Goal: Transaction & Acquisition: Obtain resource

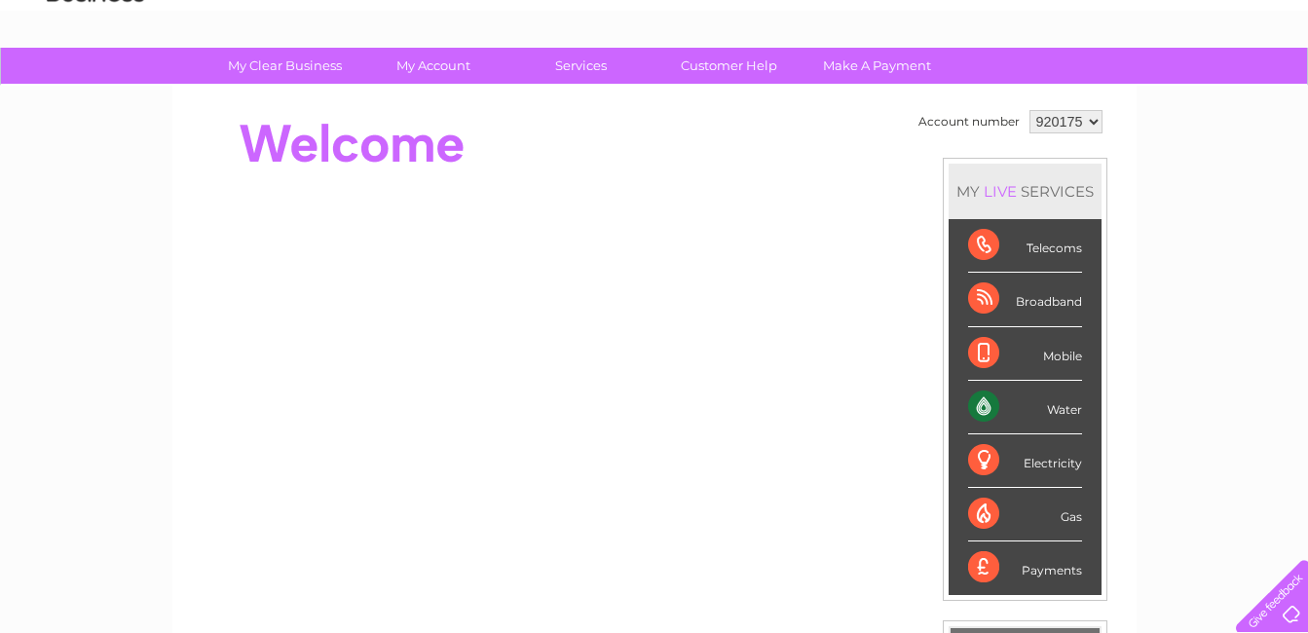
scroll to position [97, 0]
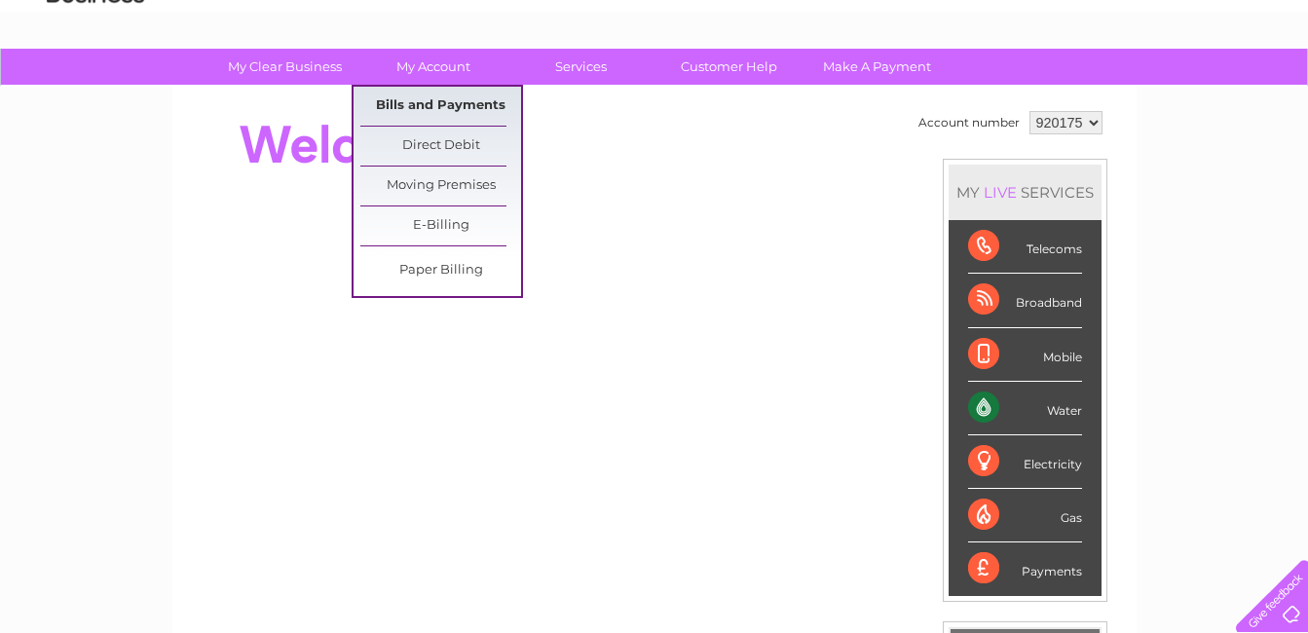
click at [426, 108] on link "Bills and Payments" at bounding box center [440, 106] width 161 height 39
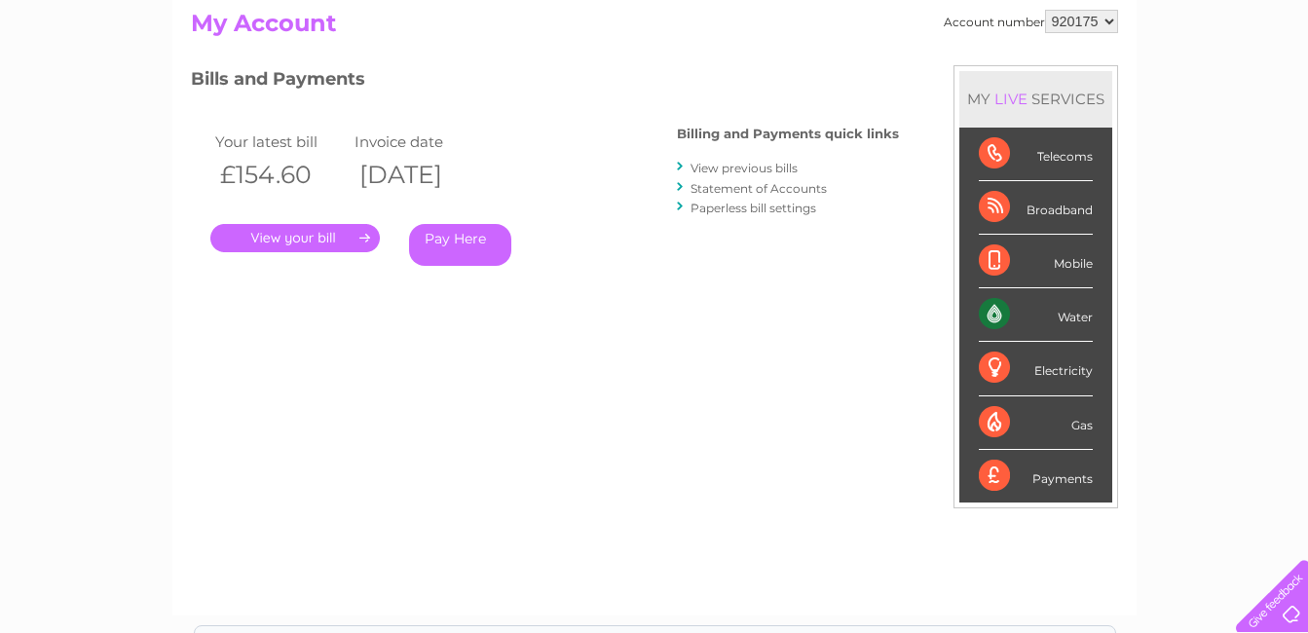
scroll to position [97, 0]
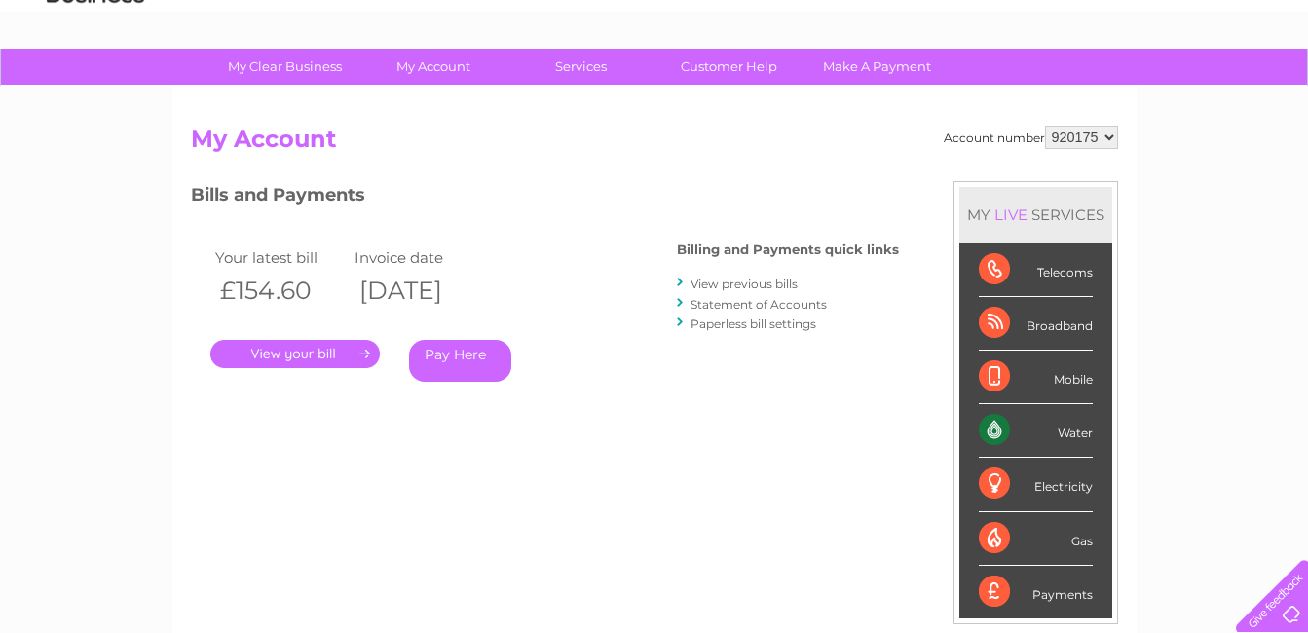
click at [335, 350] on link "." at bounding box center [294, 354] width 169 height 28
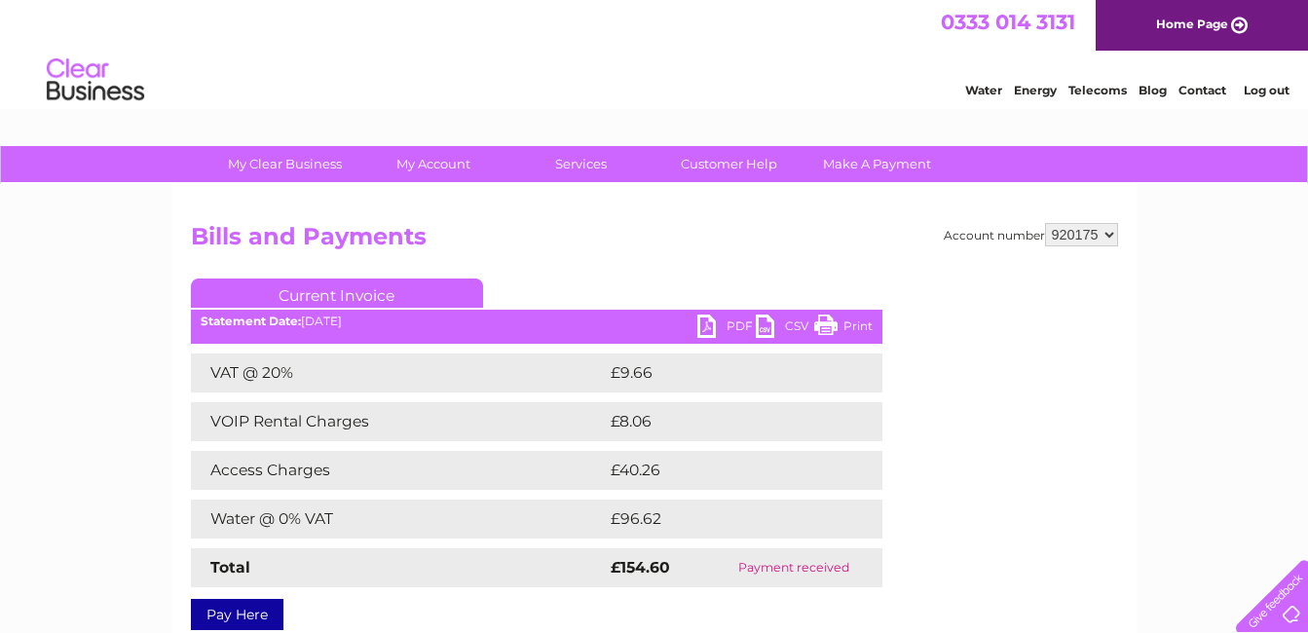
click at [722, 329] on link "PDF" at bounding box center [726, 329] width 58 height 28
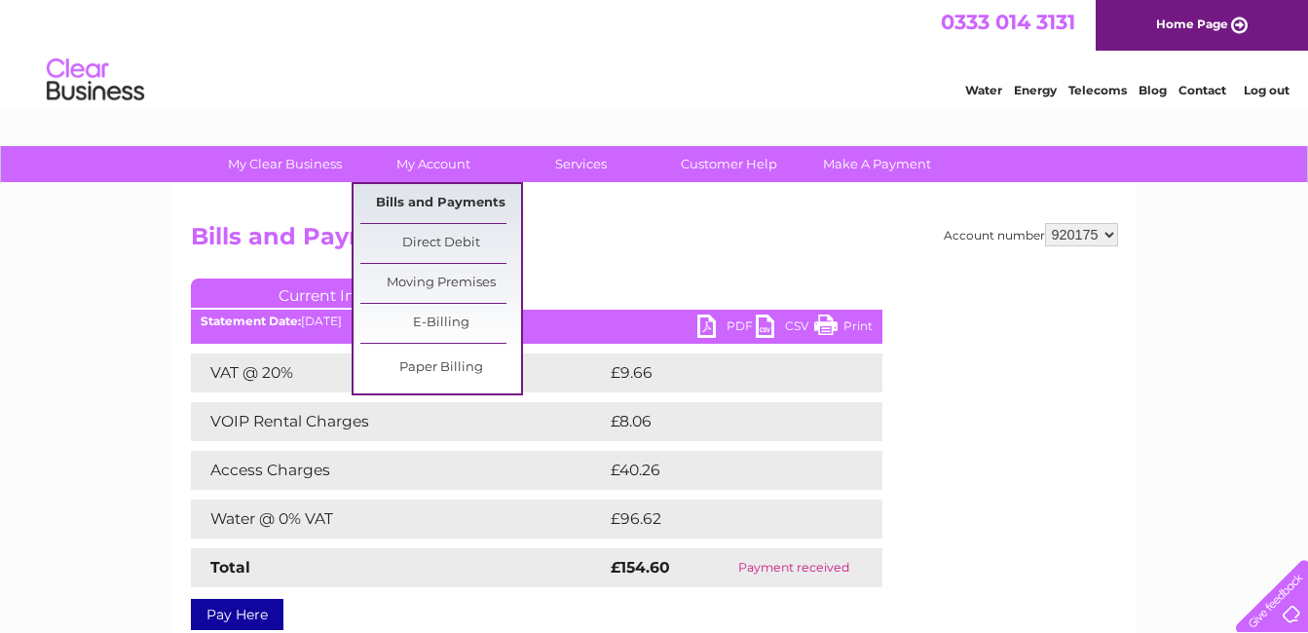
click at [411, 196] on link "Bills and Payments" at bounding box center [440, 203] width 161 height 39
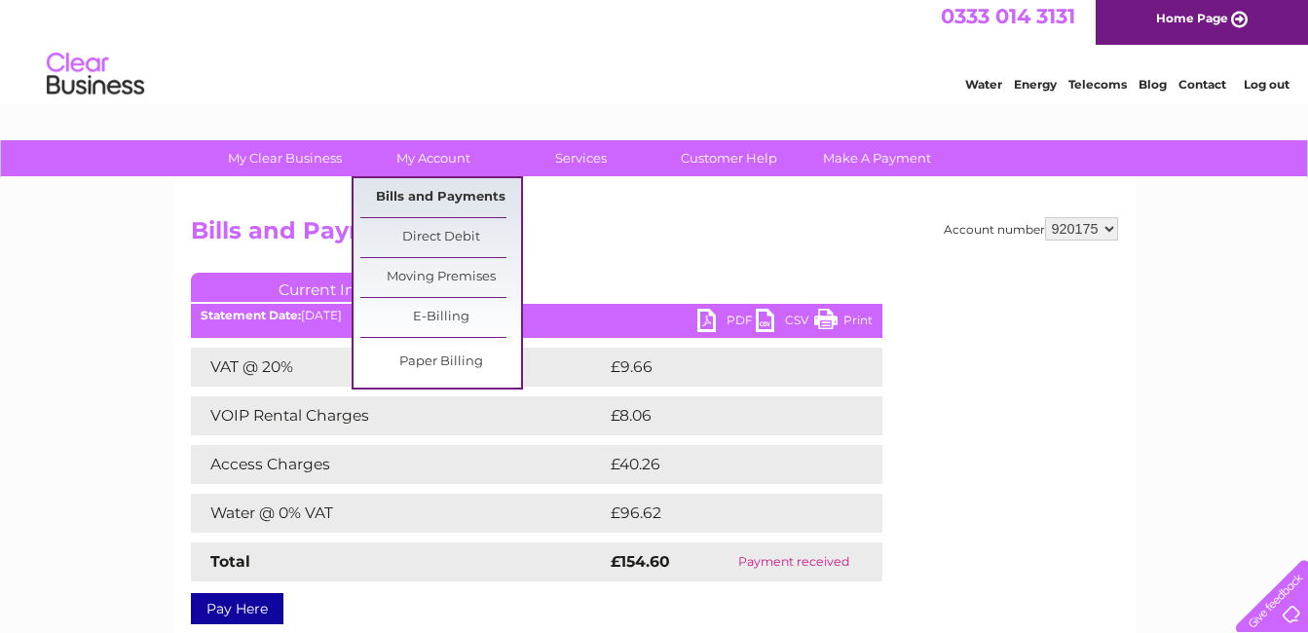
scroll to position [97, 0]
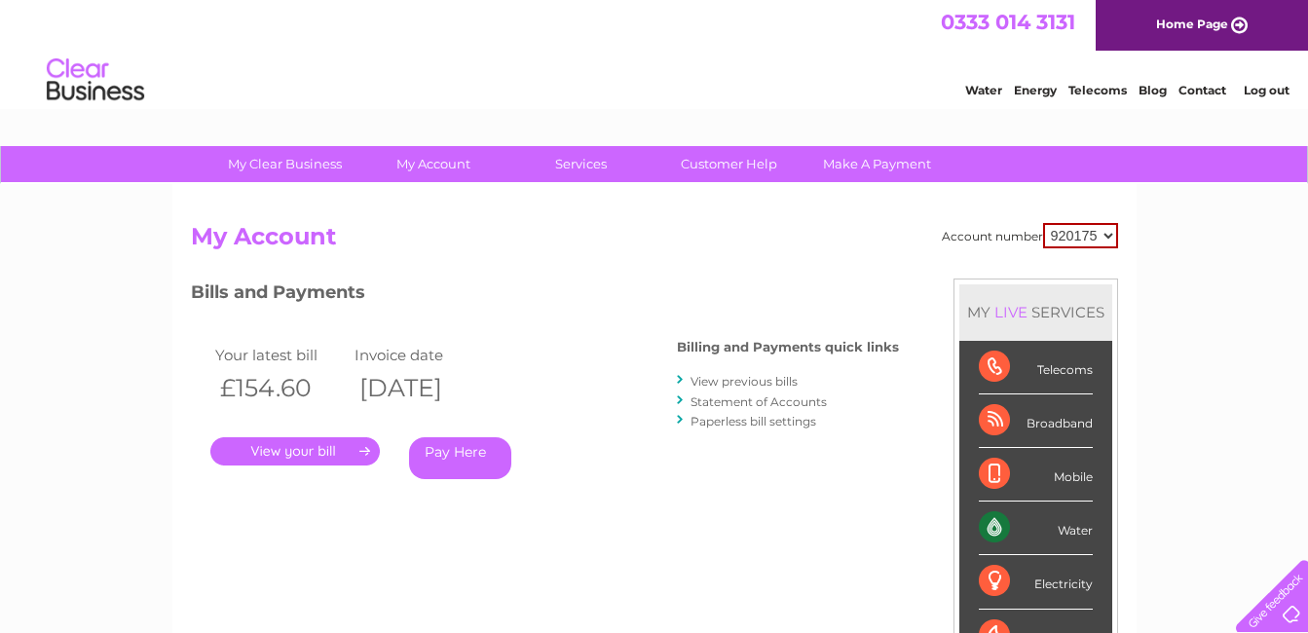
click at [722, 381] on link "View previous bills" at bounding box center [743, 381] width 107 height 15
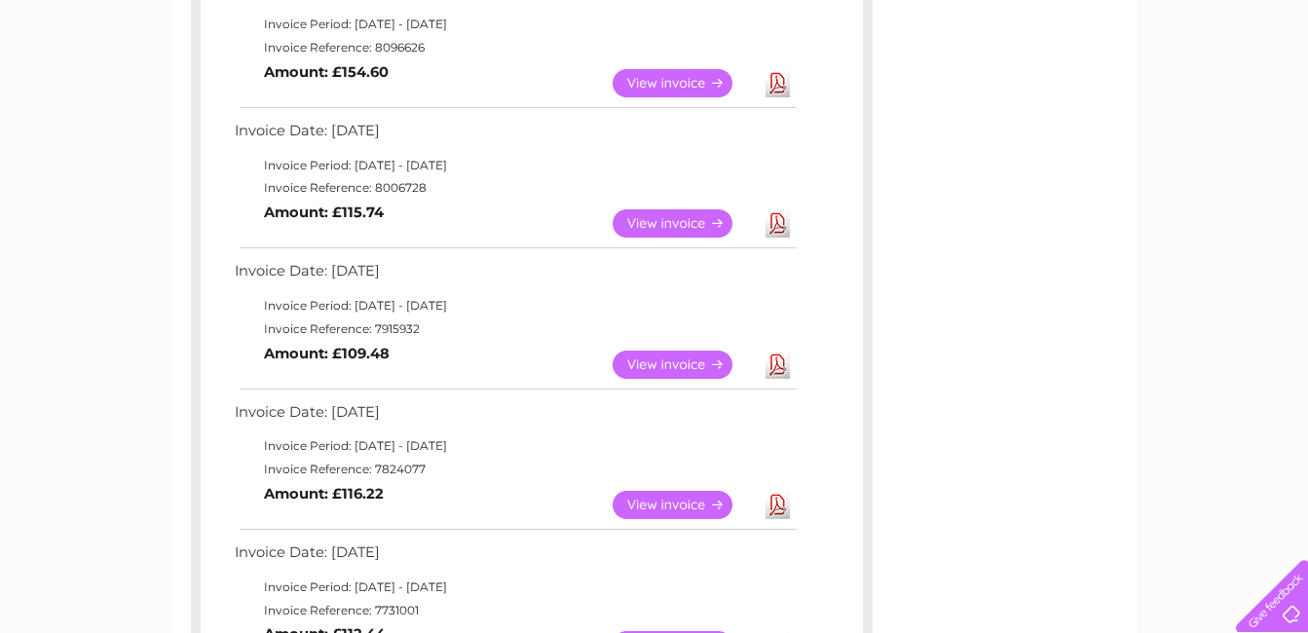
scroll to position [389, 0]
click at [679, 366] on link "View" at bounding box center [683, 364] width 143 height 28
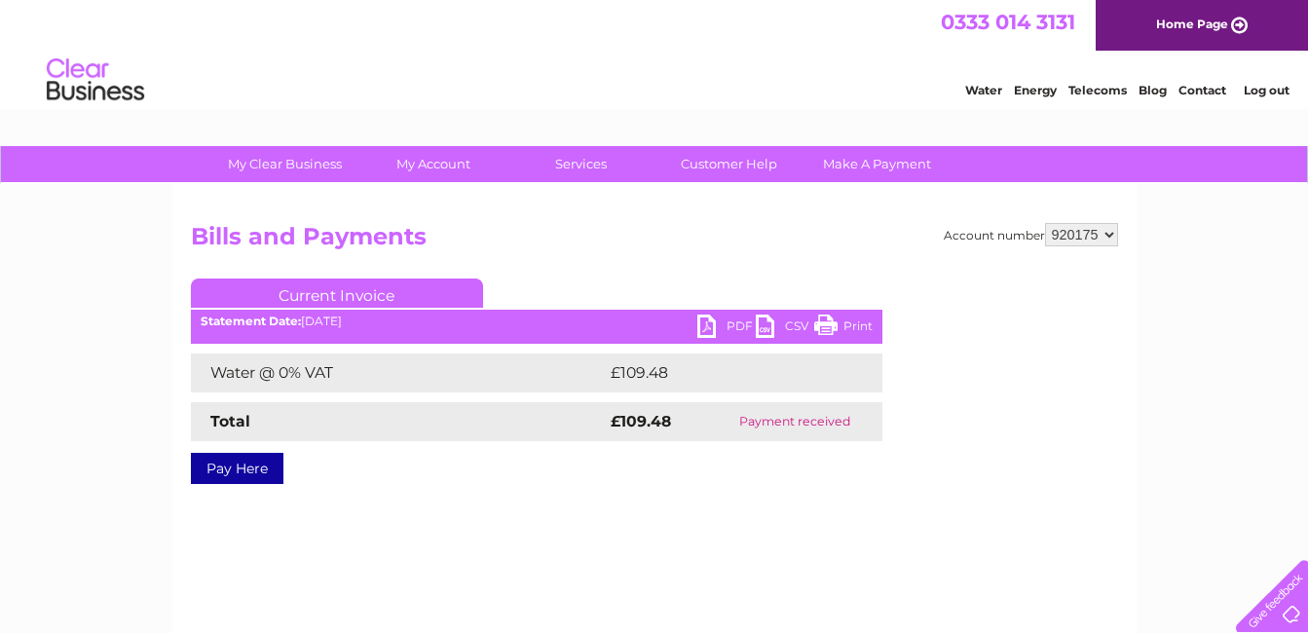
click at [710, 329] on link "PDF" at bounding box center [726, 329] width 58 height 28
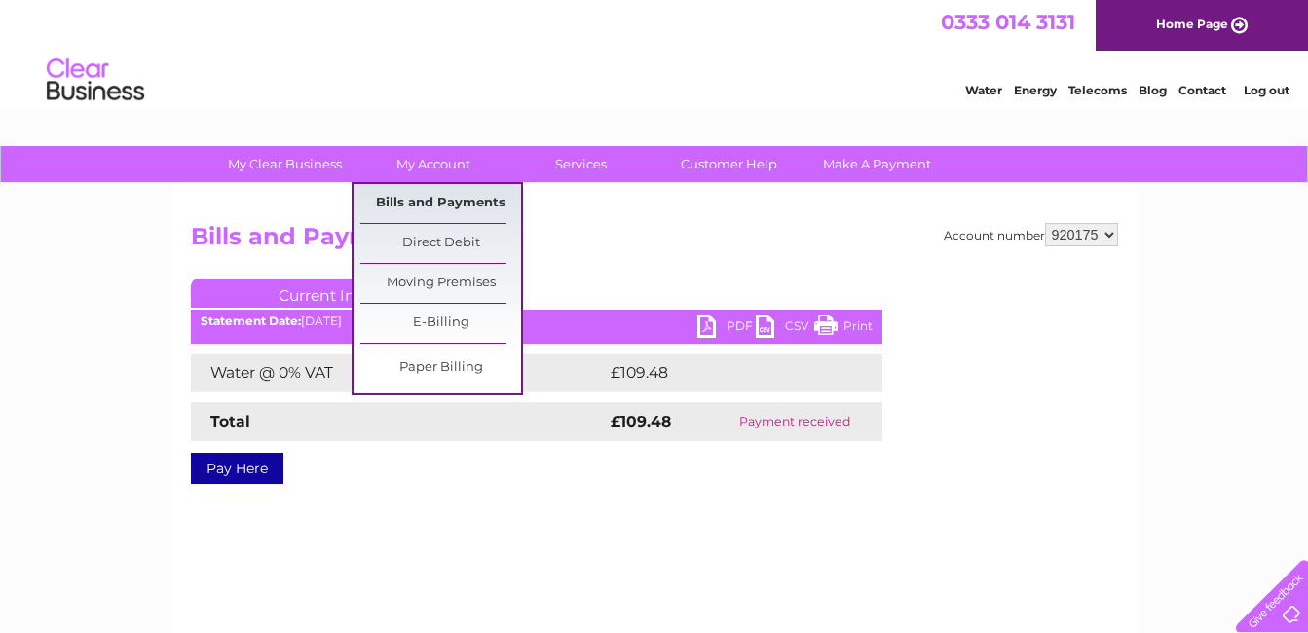
click at [465, 202] on link "Bills and Payments" at bounding box center [440, 203] width 161 height 39
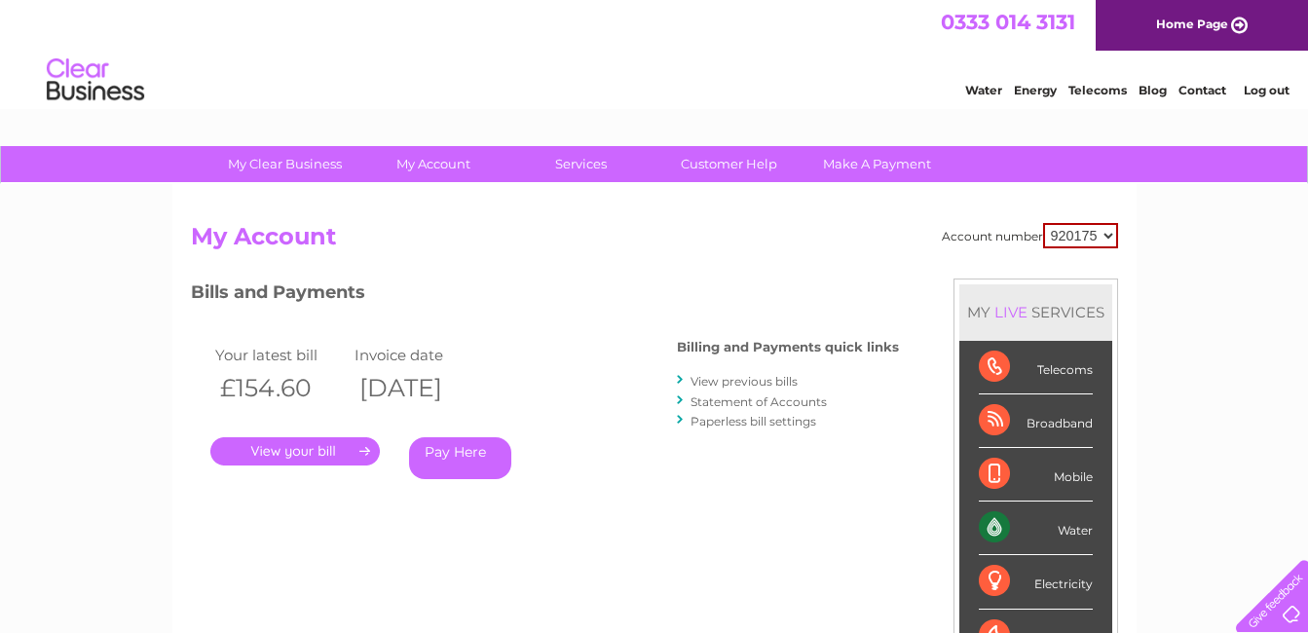
click at [736, 384] on link "View previous bills" at bounding box center [743, 381] width 107 height 15
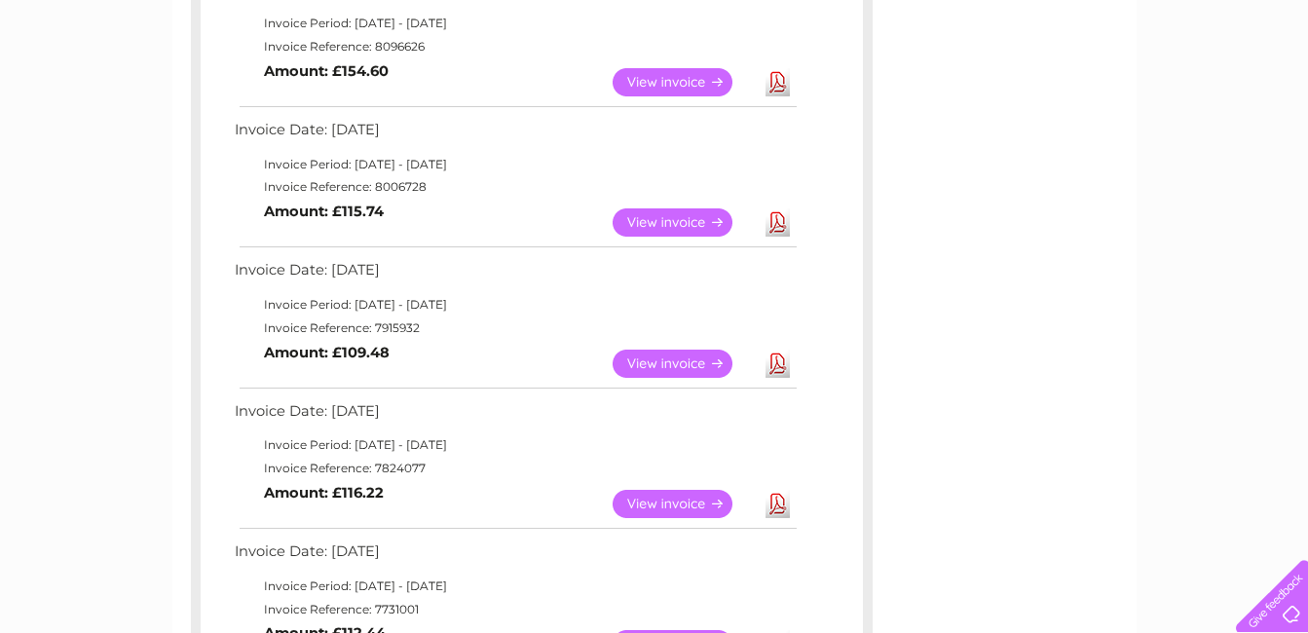
scroll to position [195, 0]
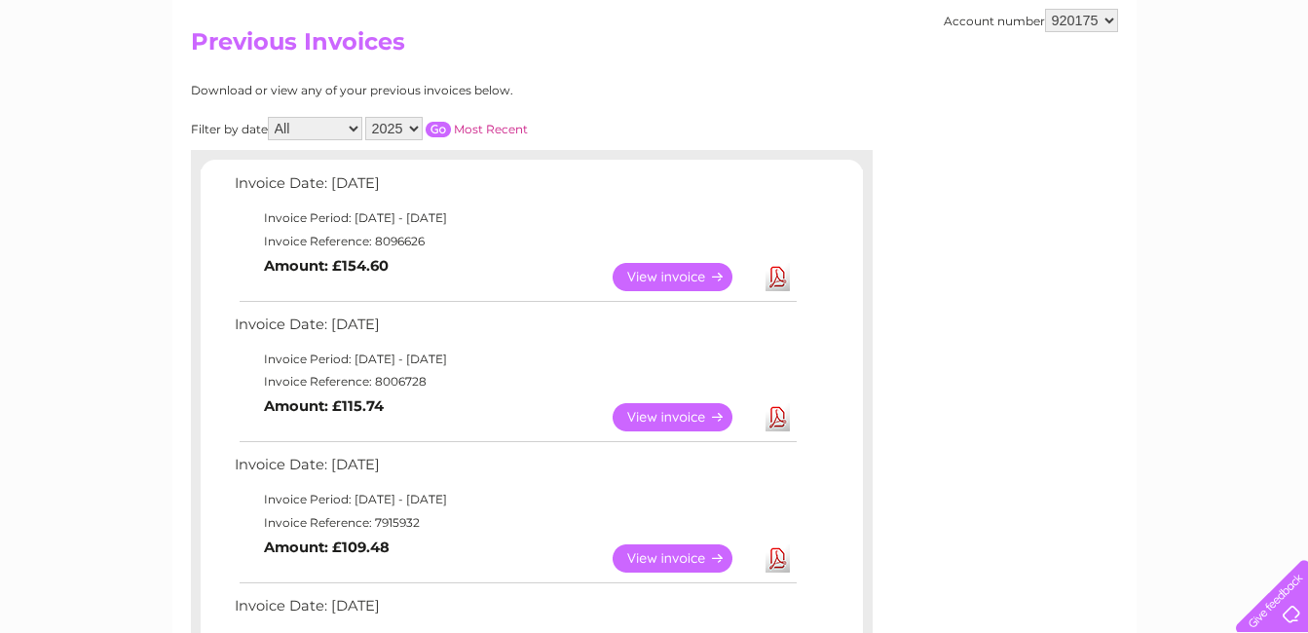
click at [675, 419] on link "View" at bounding box center [683, 417] width 143 height 28
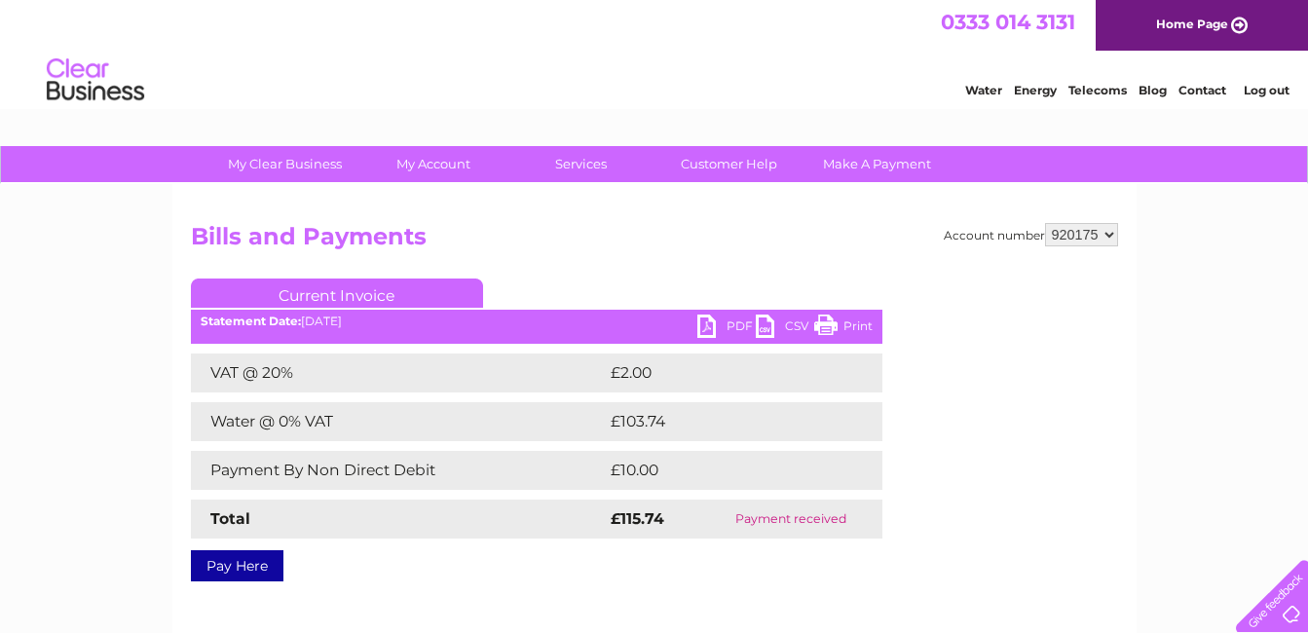
click at [725, 322] on link "PDF" at bounding box center [726, 329] width 58 height 28
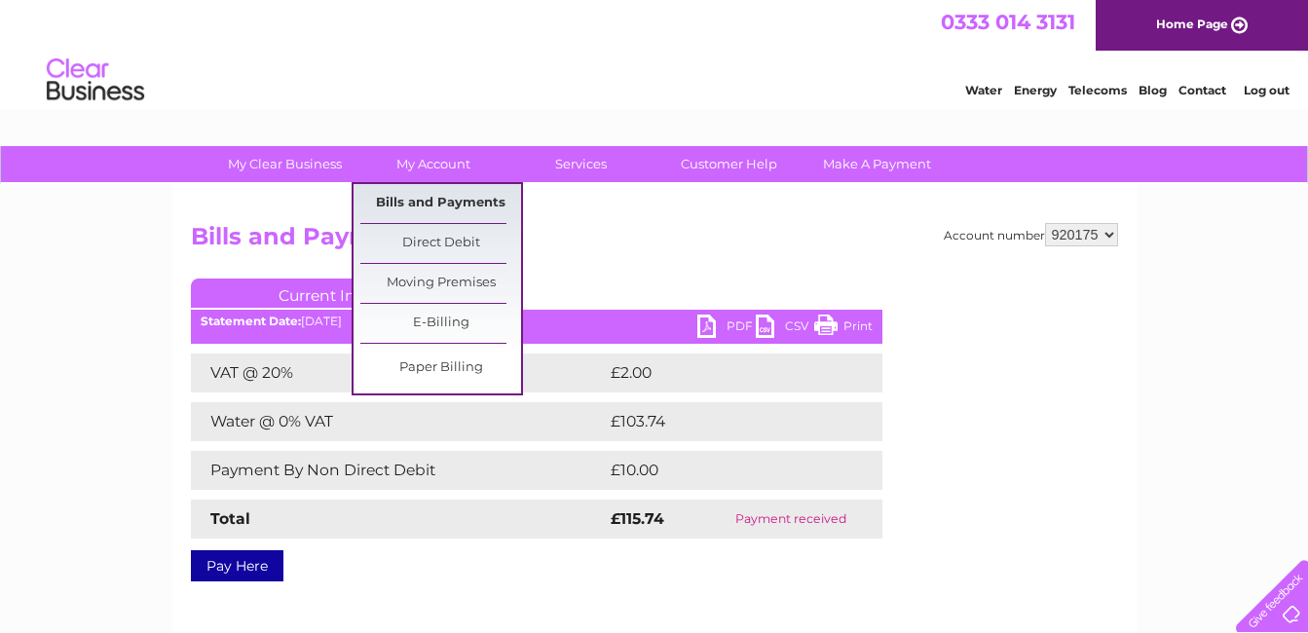
click at [432, 192] on link "Bills and Payments" at bounding box center [440, 203] width 161 height 39
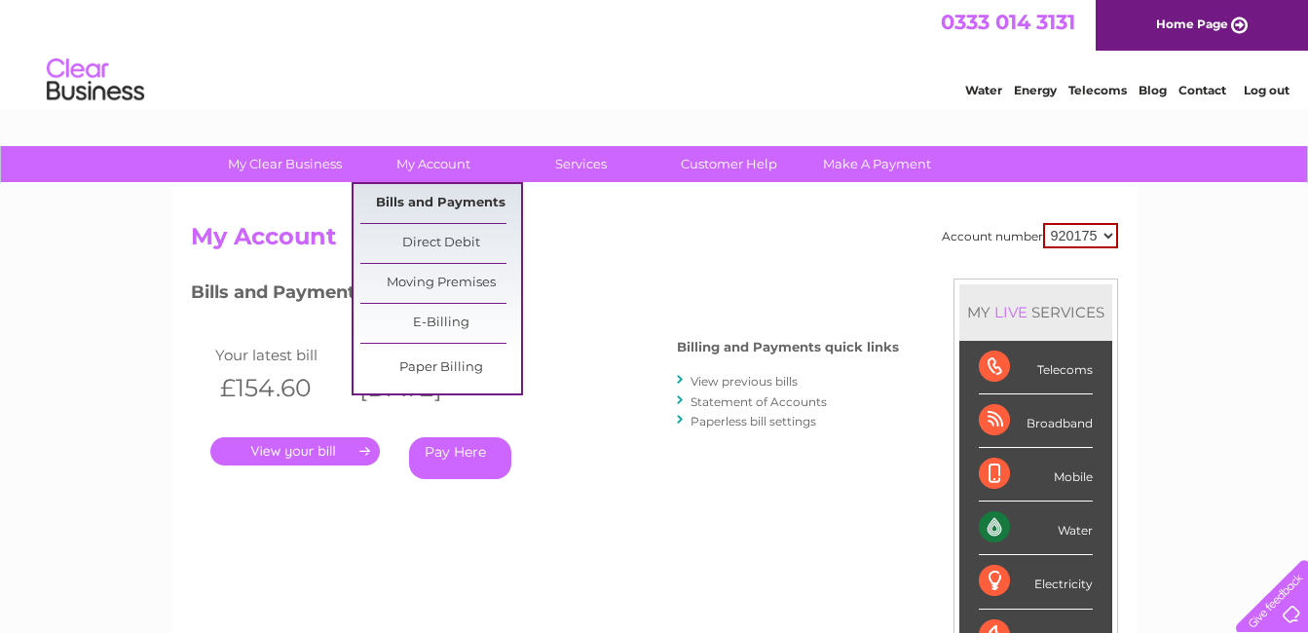
click at [458, 207] on link "Bills and Payments" at bounding box center [440, 203] width 161 height 39
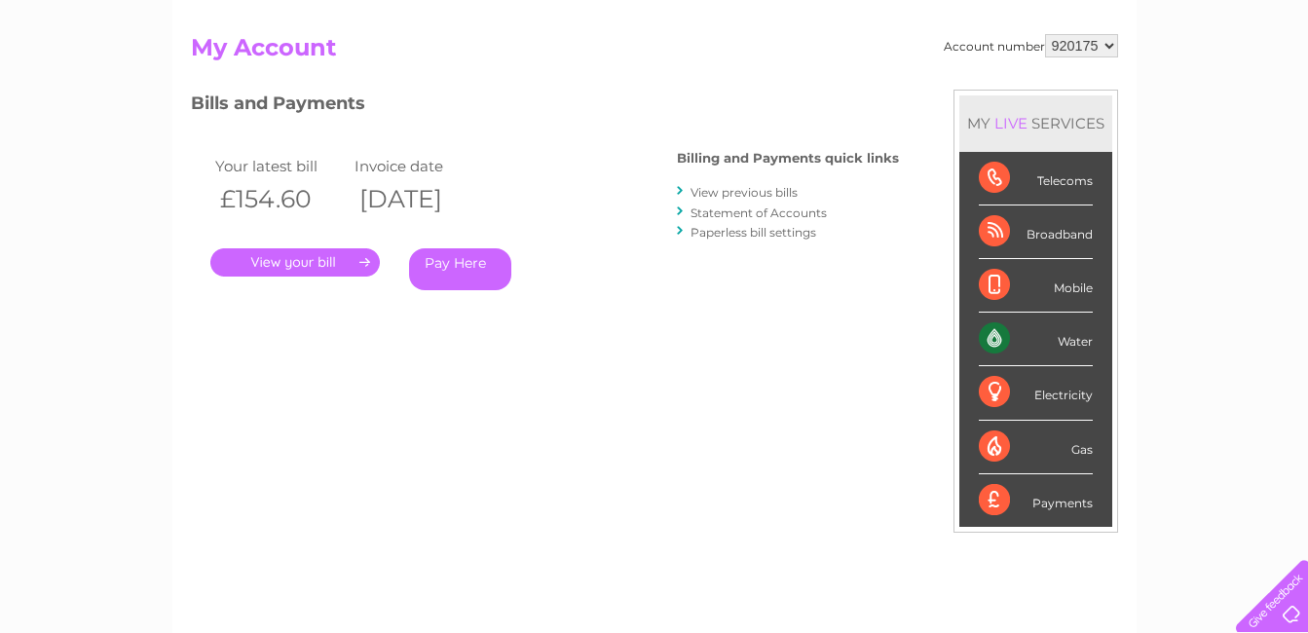
scroll to position [292, 0]
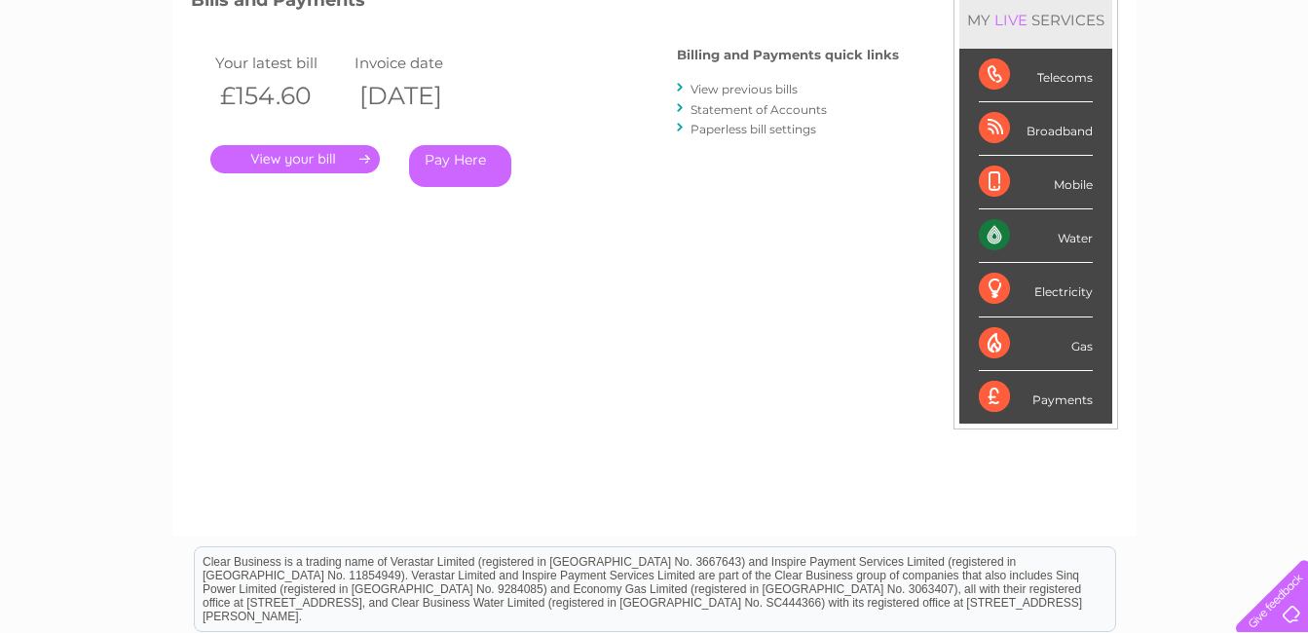
click at [694, 89] on link "View previous bills" at bounding box center [743, 89] width 107 height 15
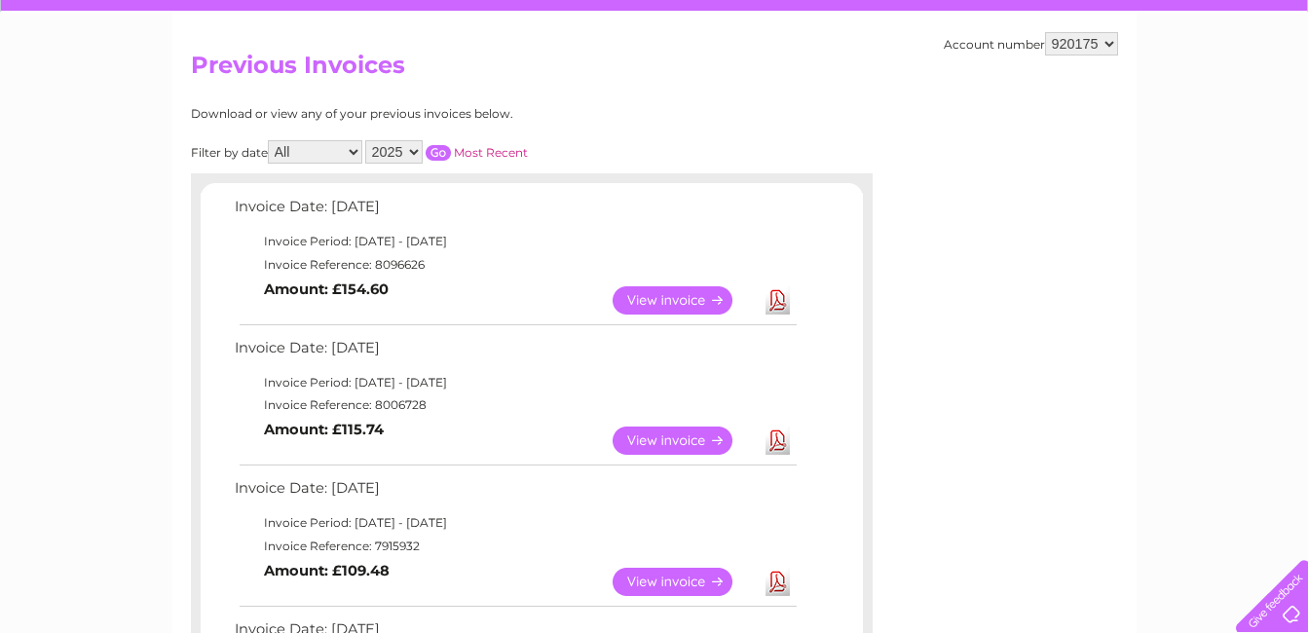
scroll to position [195, 0]
